Goal: Information Seeking & Learning: Understand process/instructions

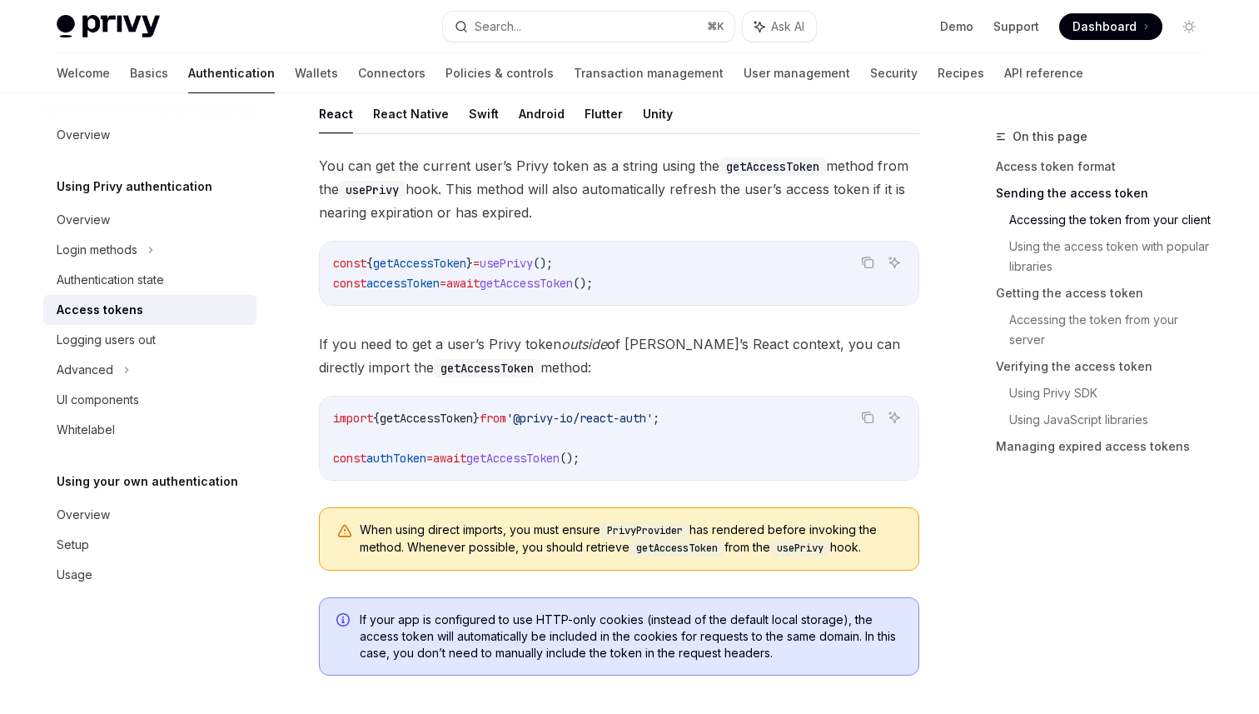
scroll to position [810, 0]
drag, startPoint x: 631, startPoint y: 455, endPoint x: 455, endPoint y: 453, distance: 176.6
click at [455, 453] on code "import { getAccessToken } from '@privy-io/react-auth' ; const authToken = await…" at bounding box center [619, 437] width 572 height 60
copy span "await getAccessToken ();"
click at [870, 419] on icon "Copy the contents from the code block" at bounding box center [867, 416] width 13 height 13
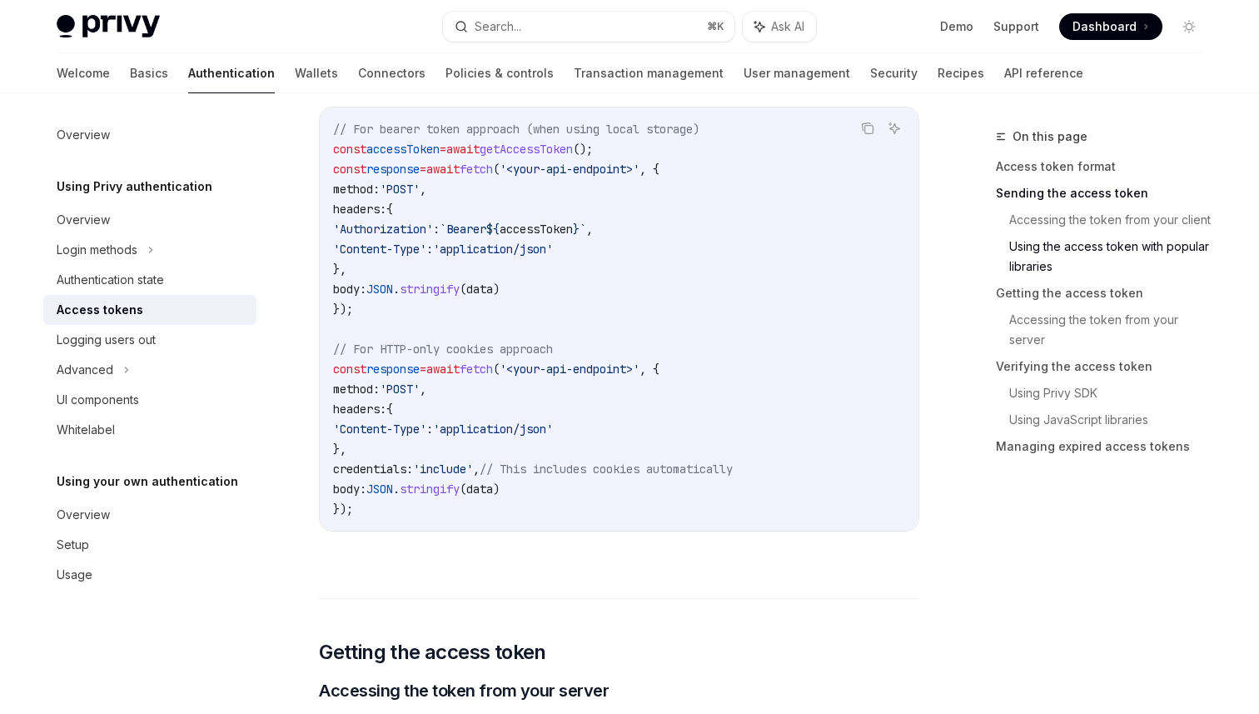
scroll to position [1593, 0]
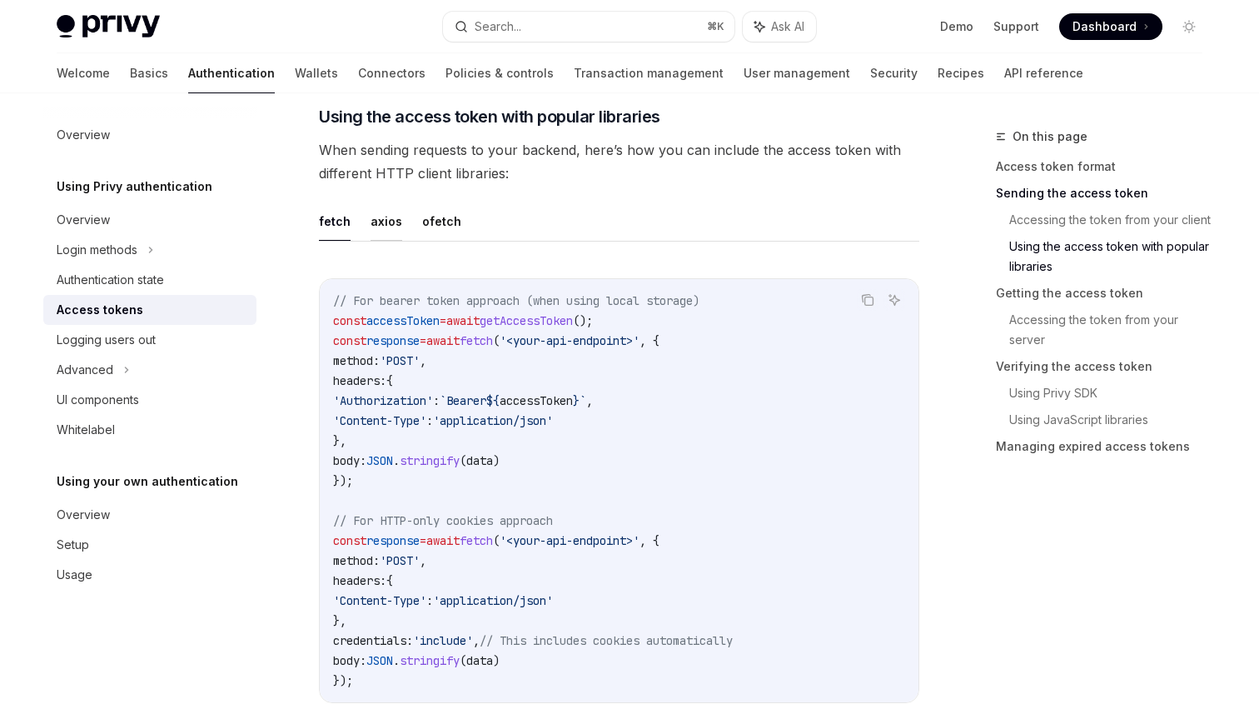
click at [380, 222] on button "axios" at bounding box center [387, 221] width 32 height 39
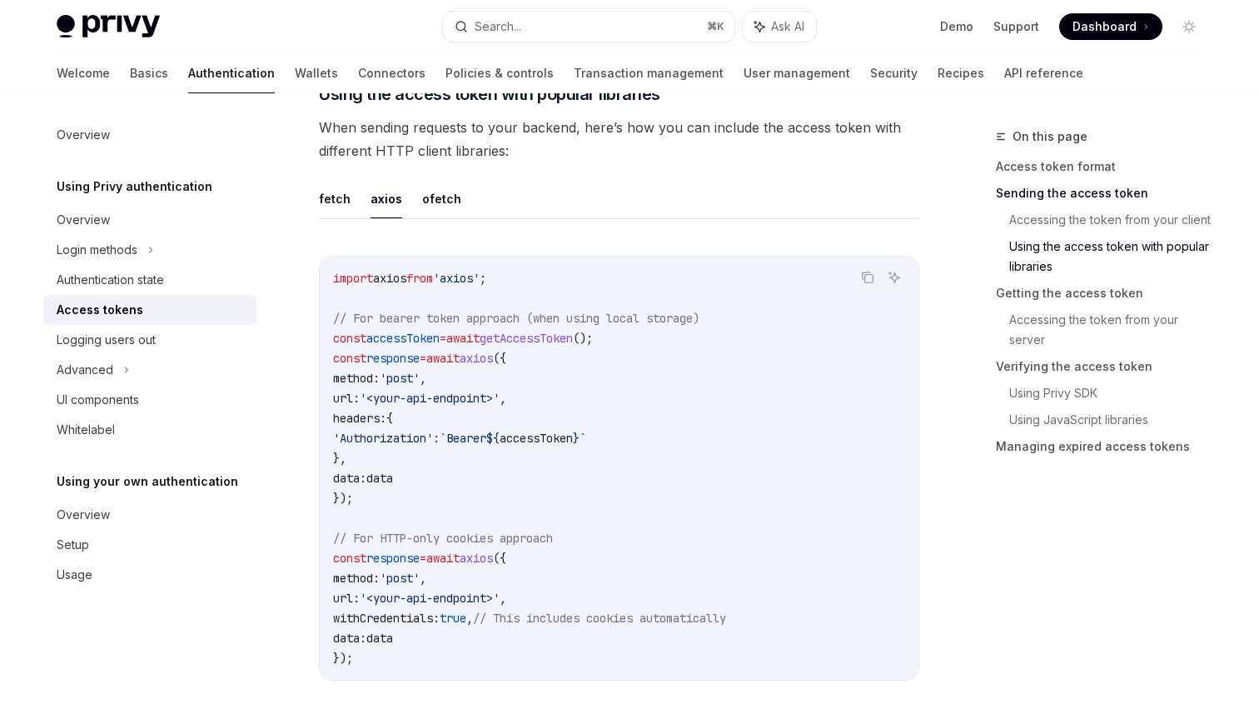
scroll to position [1428, 0]
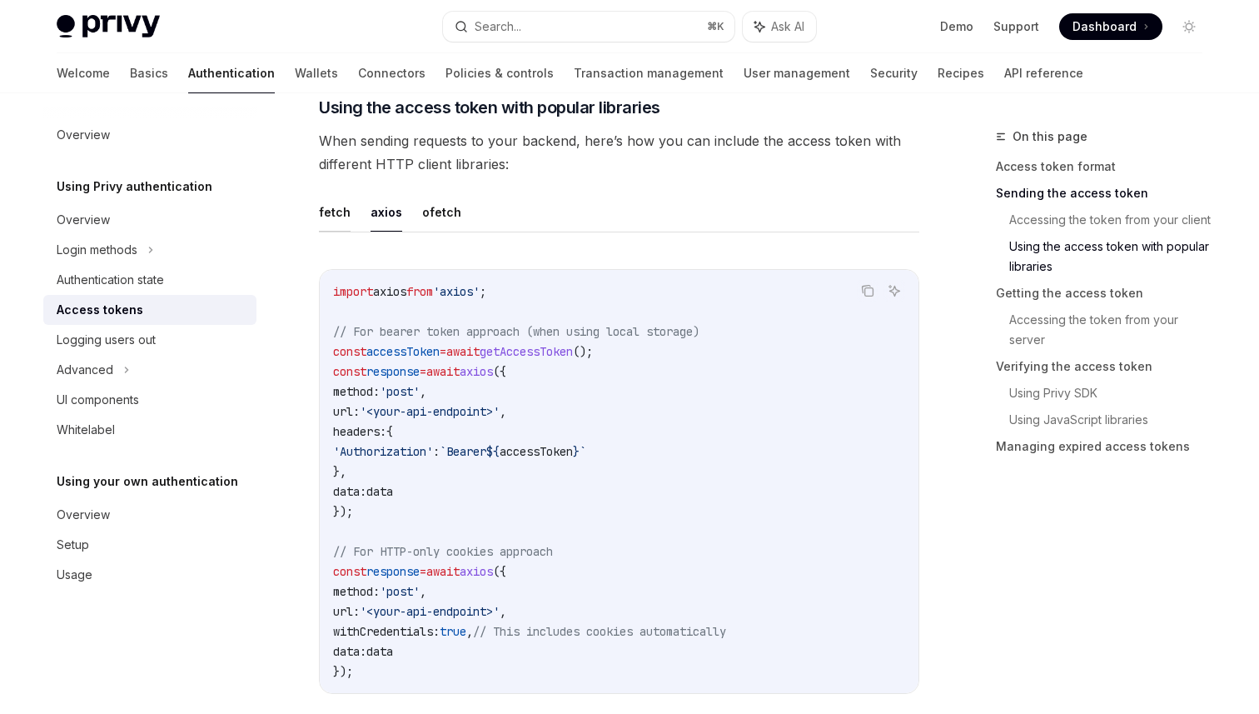
click at [335, 202] on button "fetch" at bounding box center [335, 211] width 32 height 39
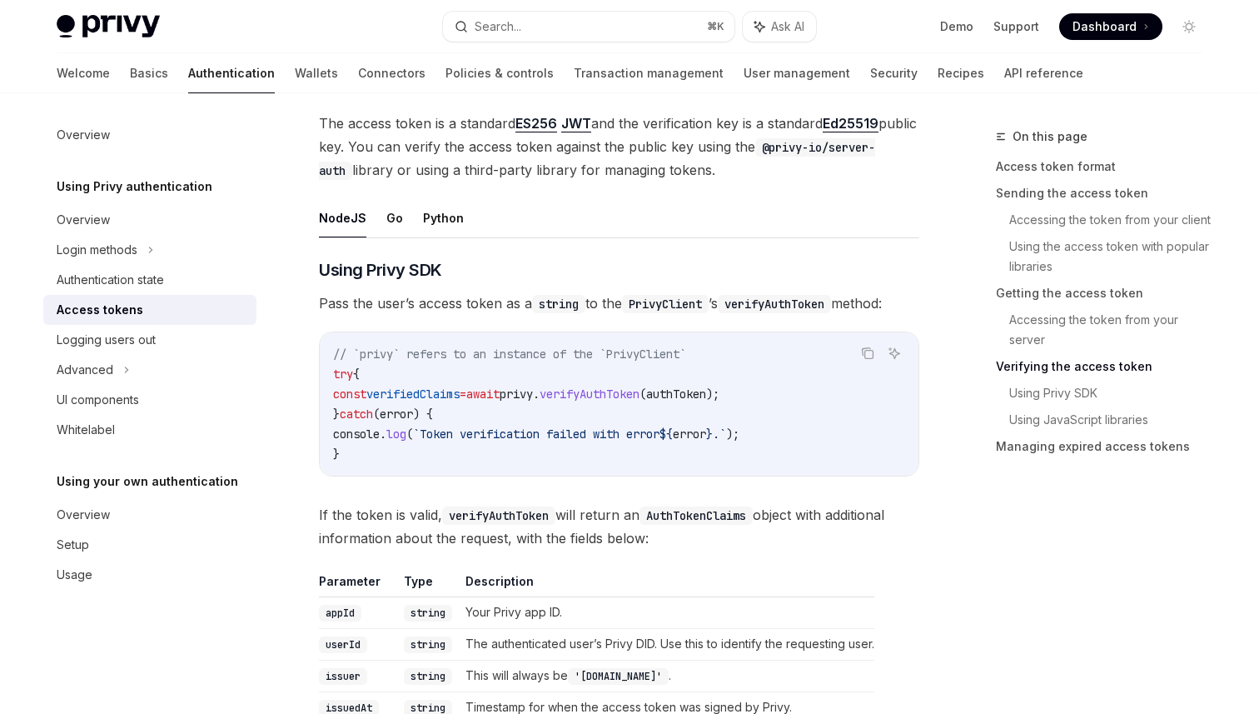
scroll to position [2518, 0]
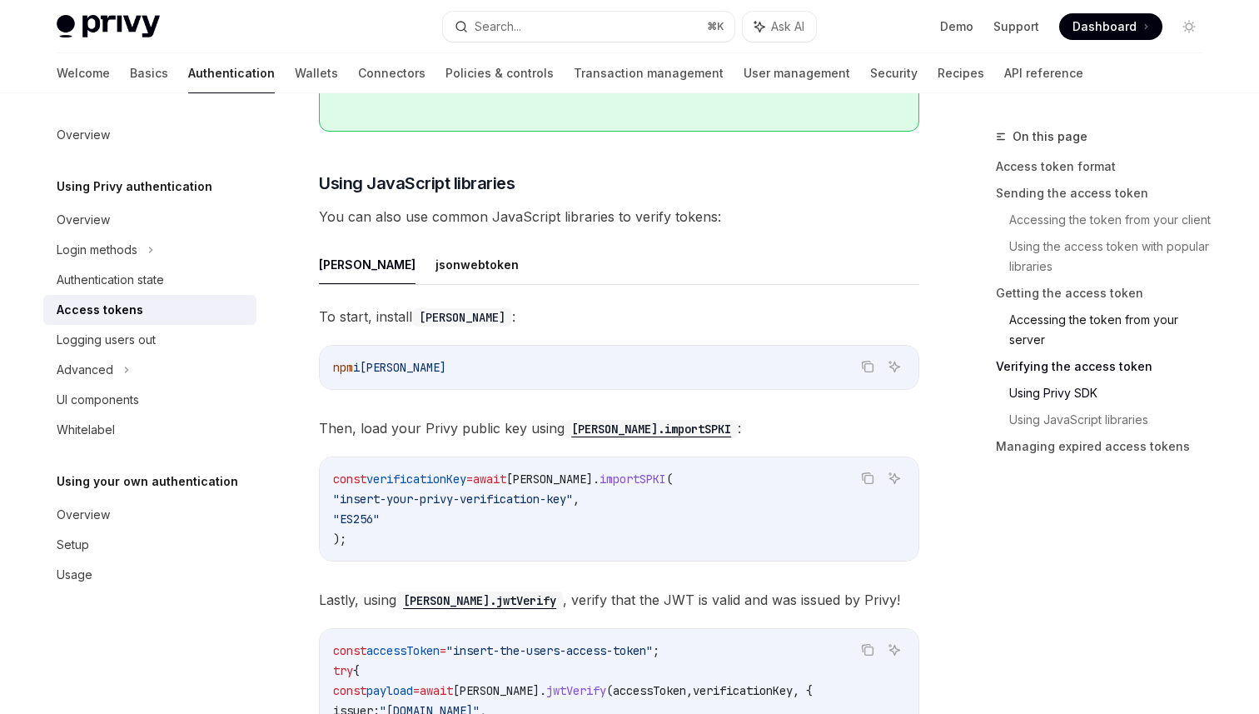
click at [1102, 332] on link "Accessing the token from your server" at bounding box center [1112, 330] width 207 height 47
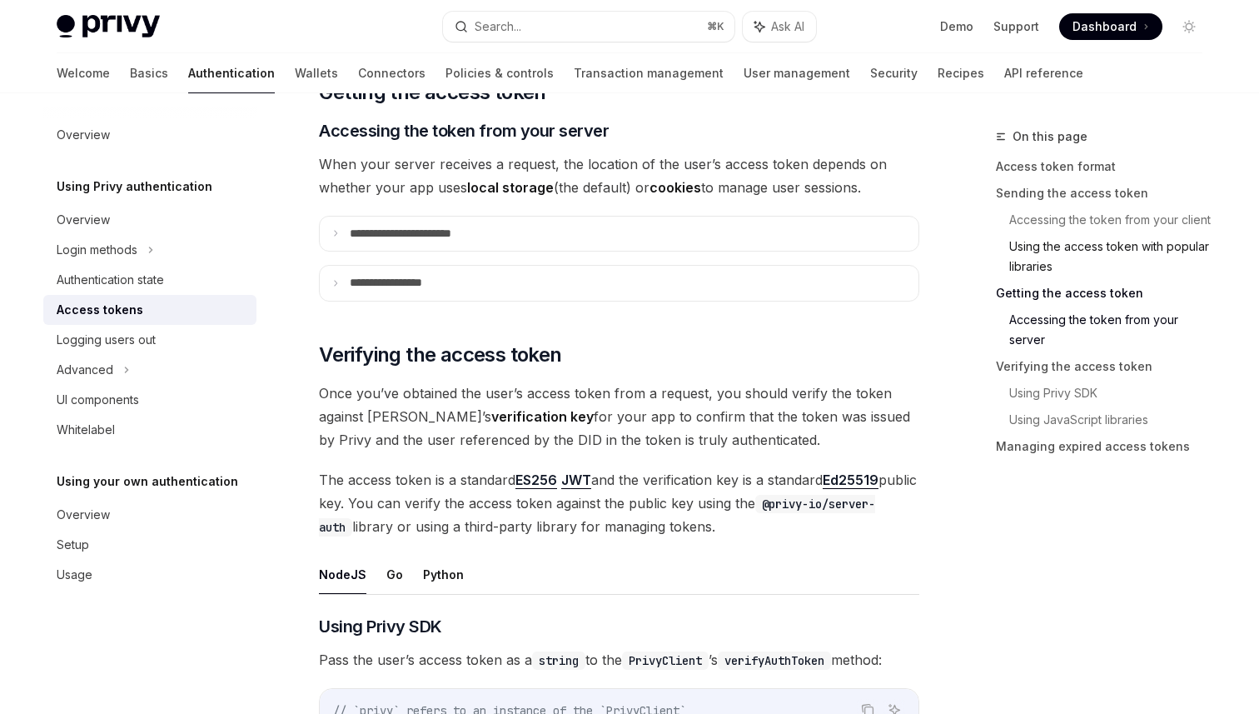
scroll to position [2141, 0]
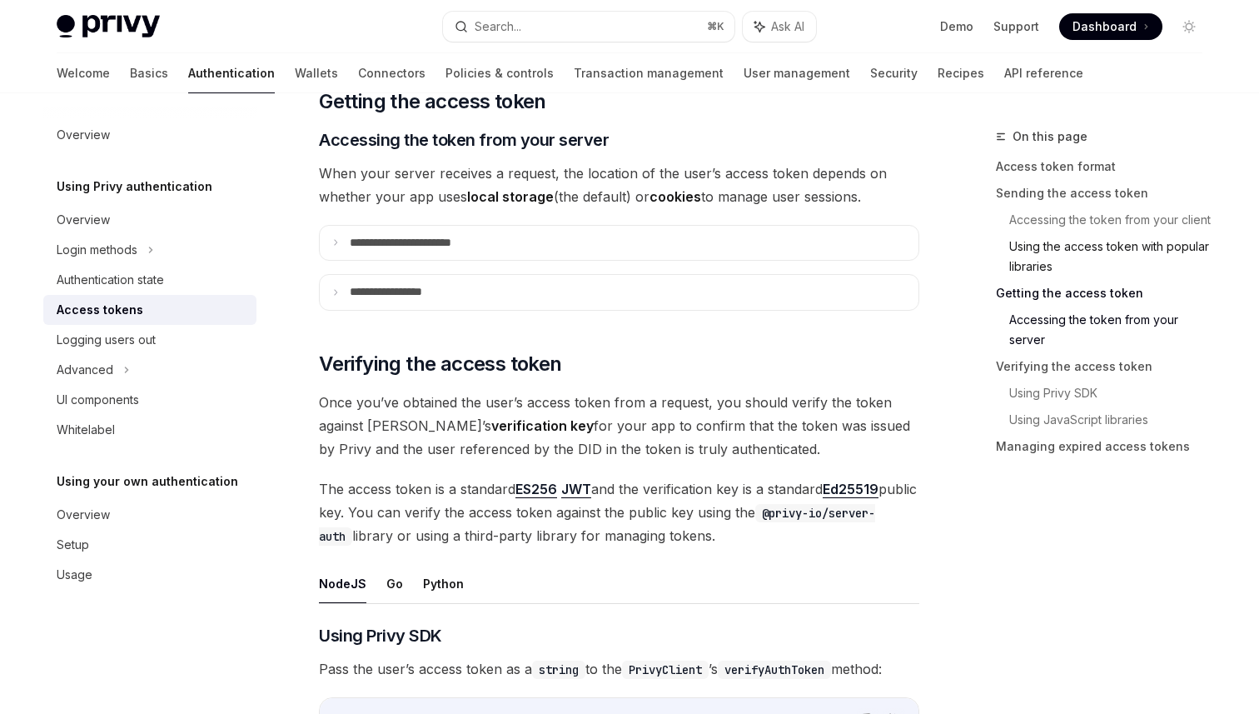
click at [1046, 245] on link "Using the access token with popular libraries" at bounding box center [1112, 256] width 207 height 47
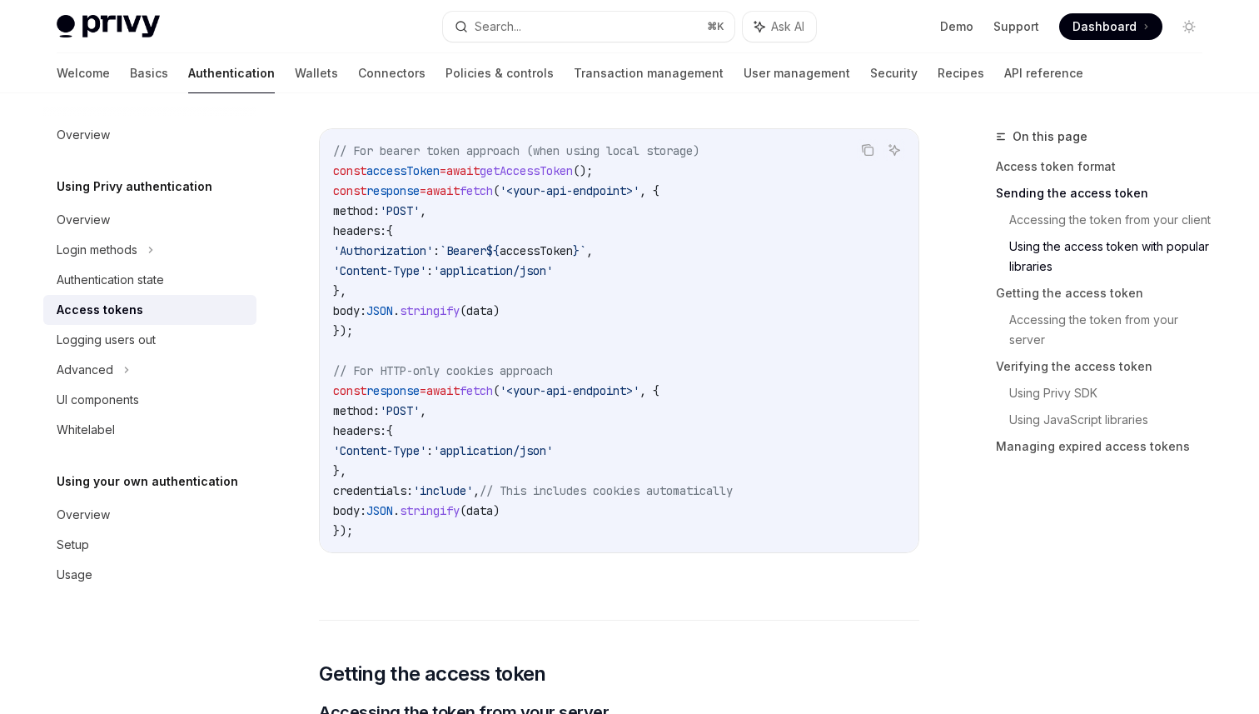
scroll to position [1606, 0]
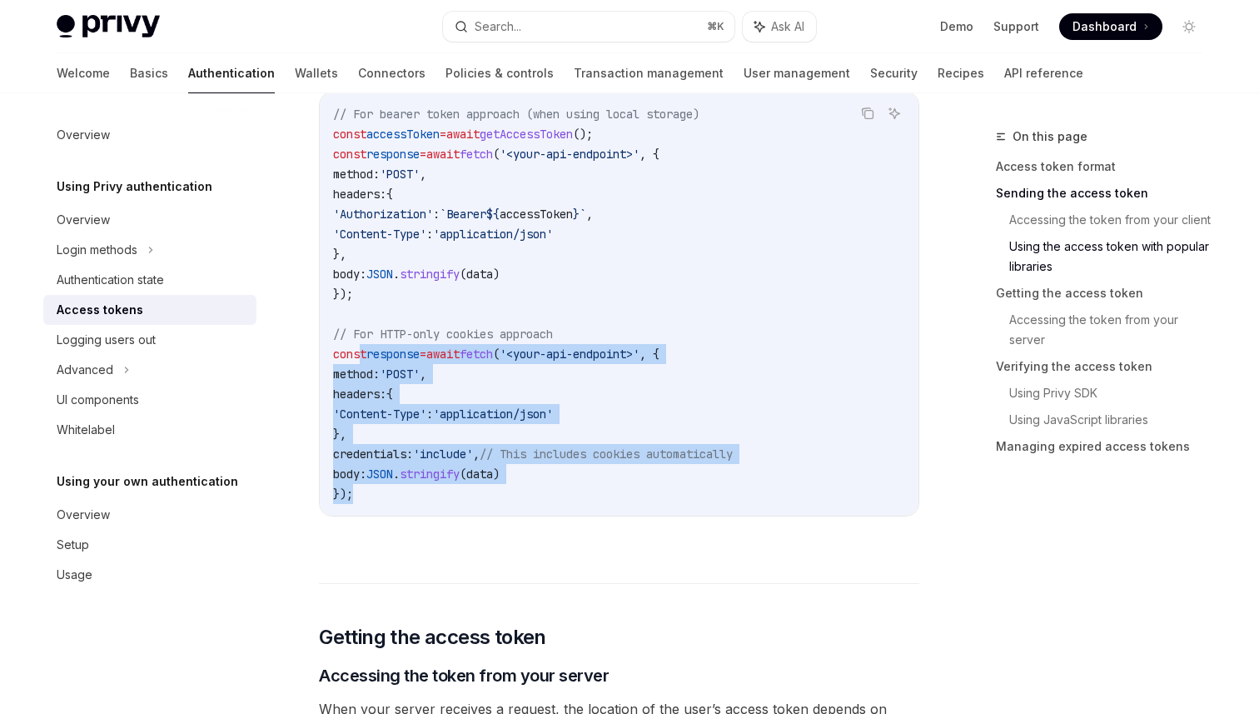
drag, startPoint x: 413, startPoint y: 484, endPoint x: 361, endPoint y: 345, distance: 148.4
click at [361, 345] on code "// For bearer token approach (when using local storage) const accessToken = awa…" at bounding box center [619, 304] width 572 height 400
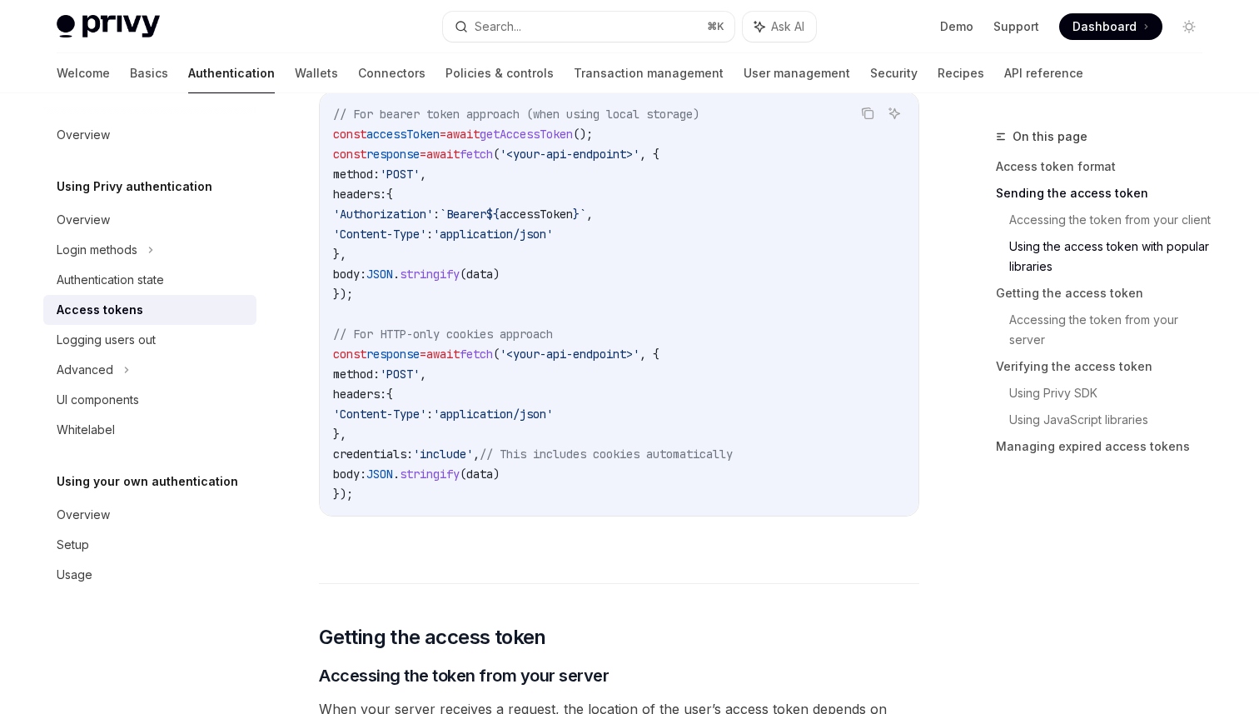
click at [434, 309] on code "// For bearer token approach (when using local storage) const accessToken = awa…" at bounding box center [619, 304] width 572 height 400
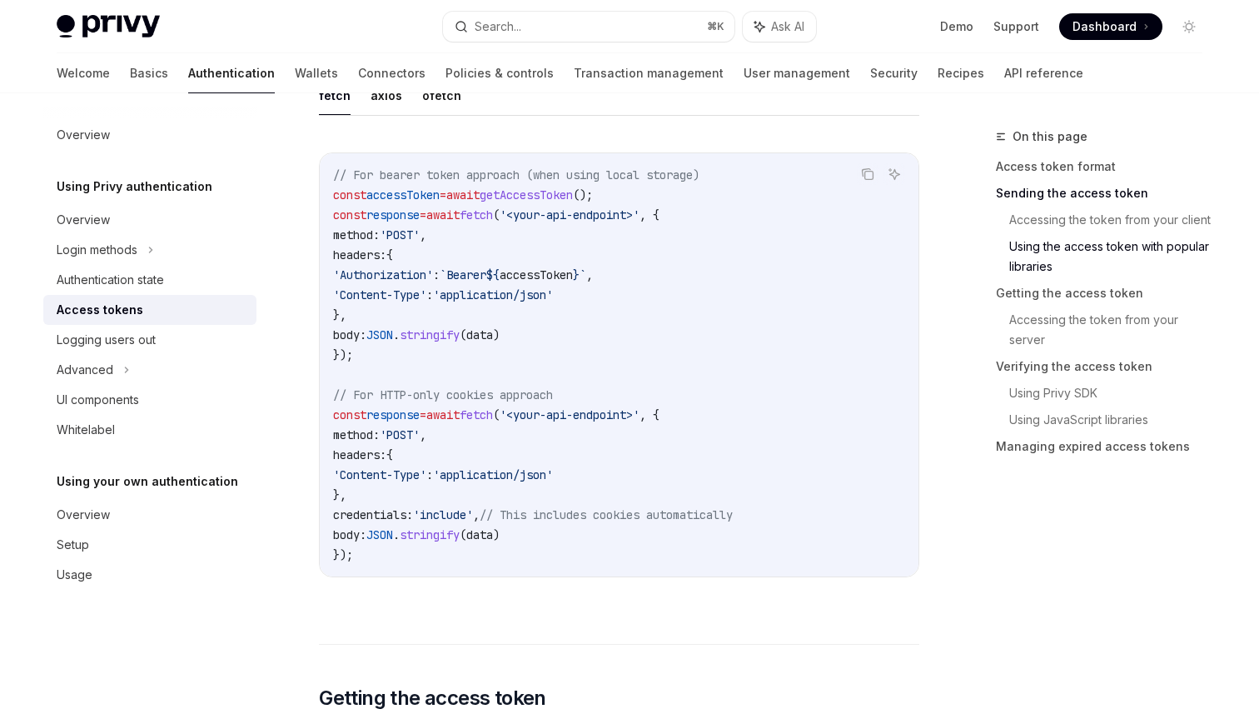
scroll to position [1524, 0]
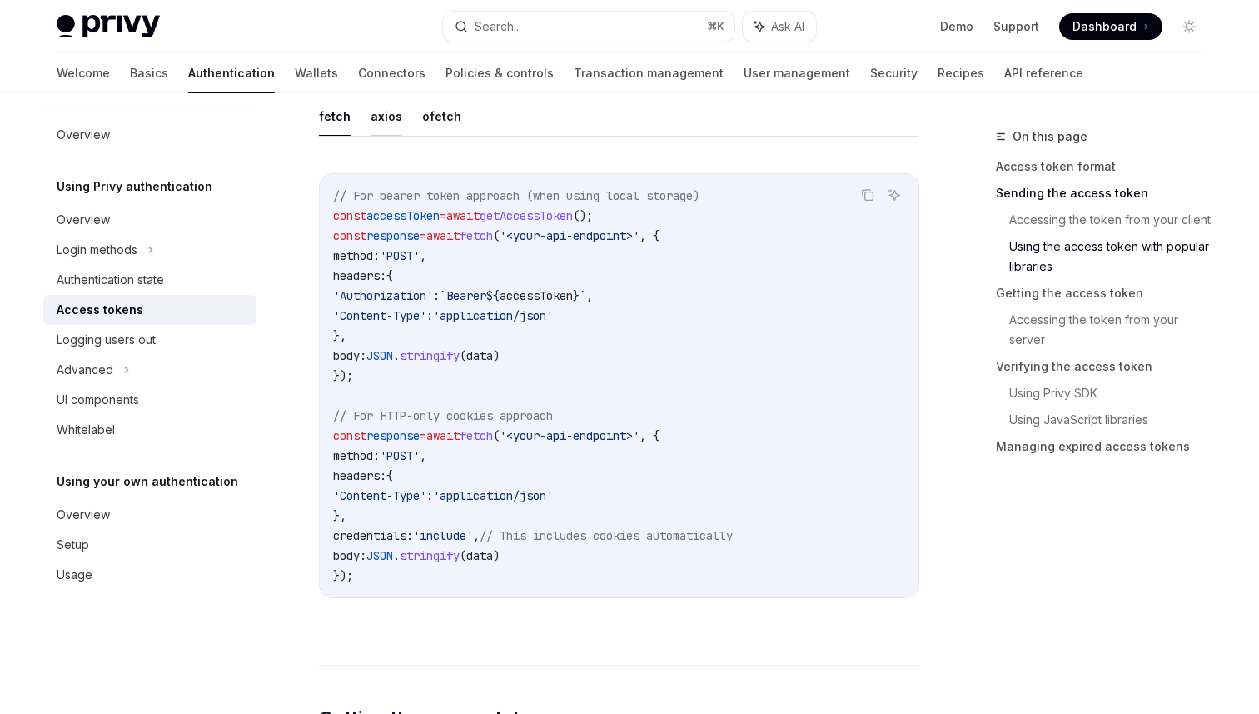
click at [383, 117] on button "axios" at bounding box center [387, 116] width 32 height 39
type textarea "*"
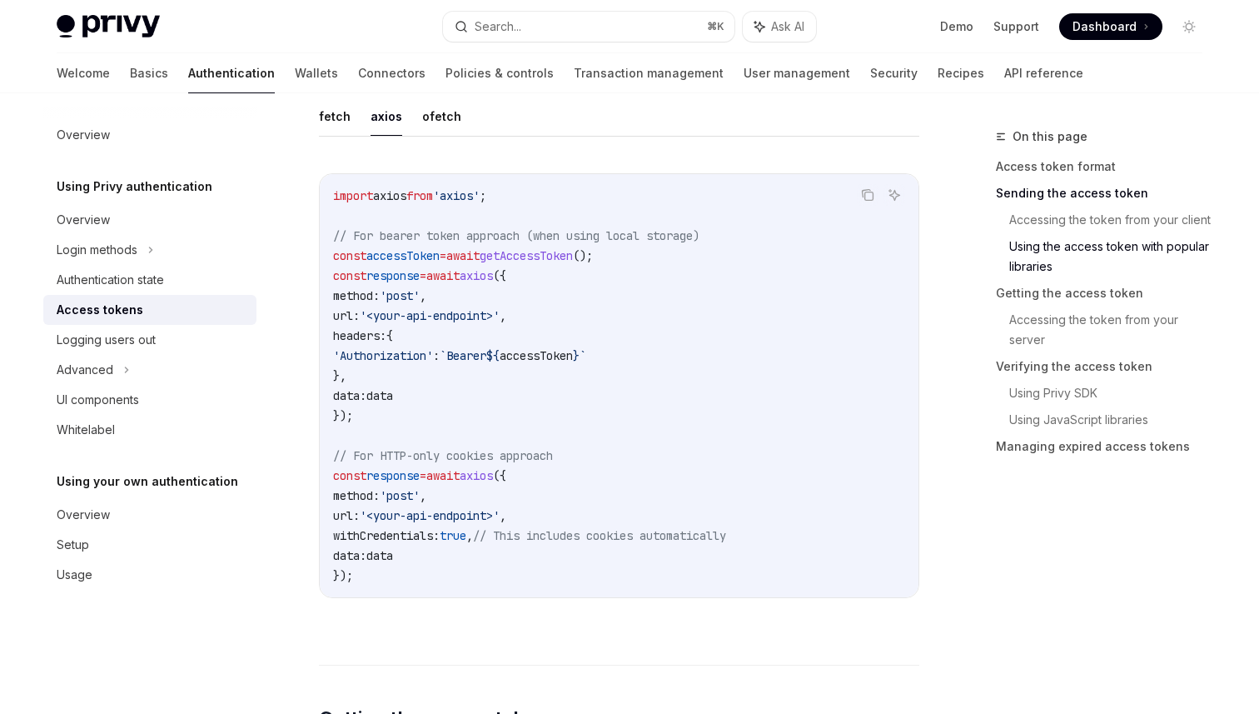
scroll to position [1546, 0]
